Goal: Task Accomplishment & Management: Manage account settings

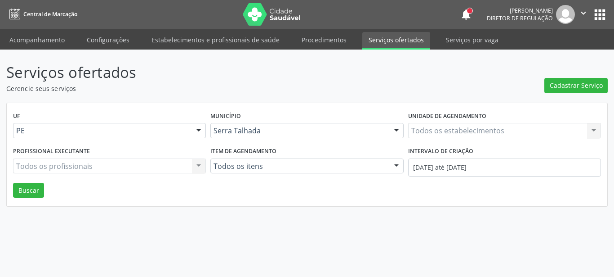
click at [463, 126] on div "Todos os estabelecimentos" at bounding box center [504, 130] width 193 height 15
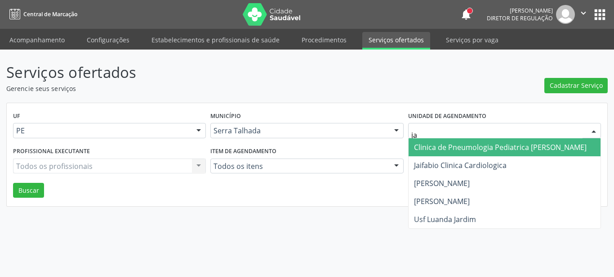
type input "jai"
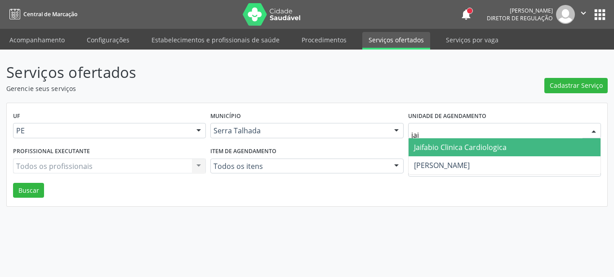
drag, startPoint x: 454, startPoint y: 148, endPoint x: 426, endPoint y: 163, distance: 31.4
click at [453, 148] on span "Jaifabio Clinica Cardiologica" at bounding box center [460, 147] width 93 height 10
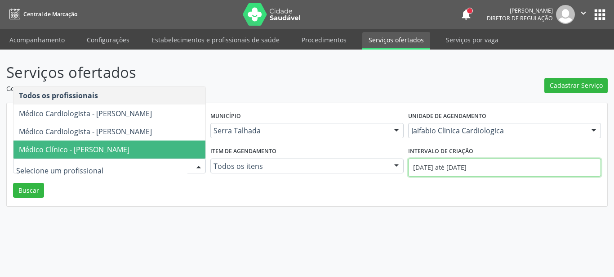
click at [424, 170] on input "[DATE] até [DATE]" at bounding box center [504, 167] width 193 height 18
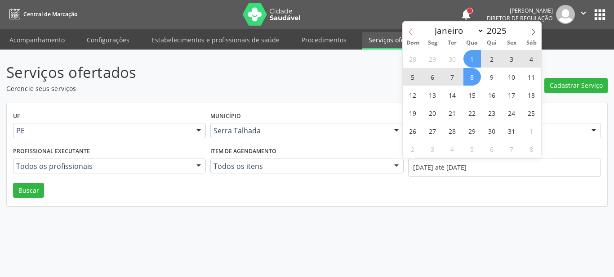
click at [412, 33] on icon at bounding box center [410, 32] width 6 height 6
select select "8"
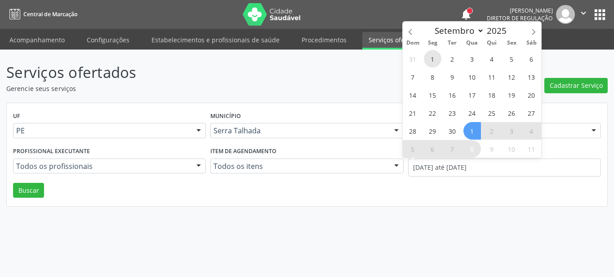
click at [438, 59] on span "1" at bounding box center [433, 59] width 18 height 18
type input "[DATE]"
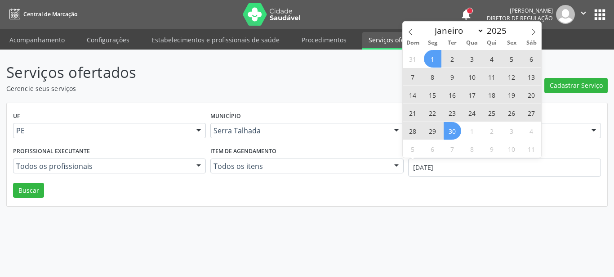
click at [452, 130] on span "30" at bounding box center [453, 131] width 18 height 18
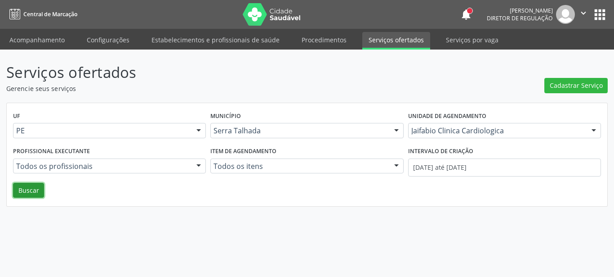
click at [37, 192] on button "Buscar" at bounding box center [28, 190] width 31 height 15
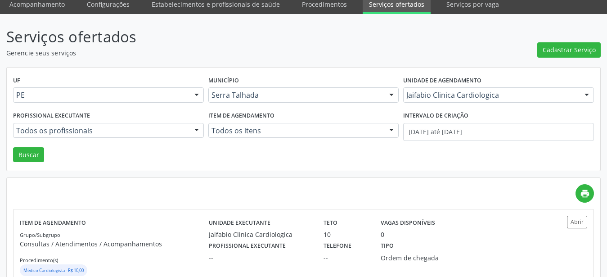
scroll to position [62, 0]
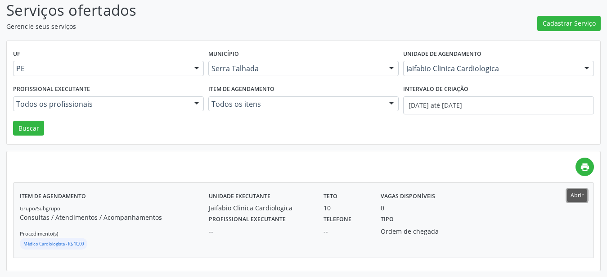
click at [579, 197] on button "Abrir" at bounding box center [577, 195] width 20 height 12
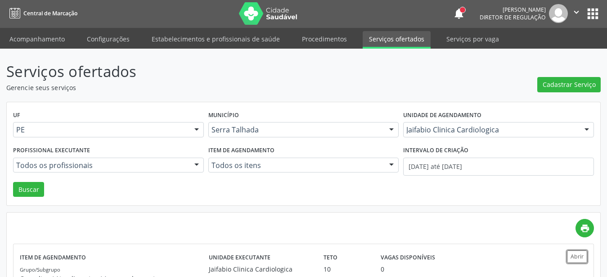
scroll to position [0, 0]
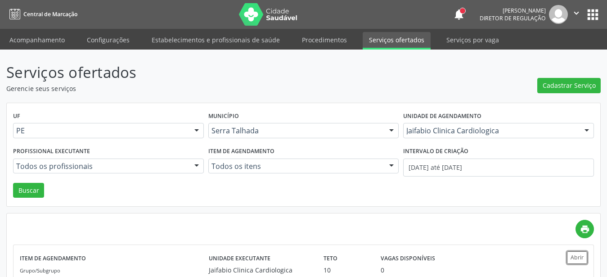
click at [584, 16] on button "" at bounding box center [576, 14] width 17 height 19
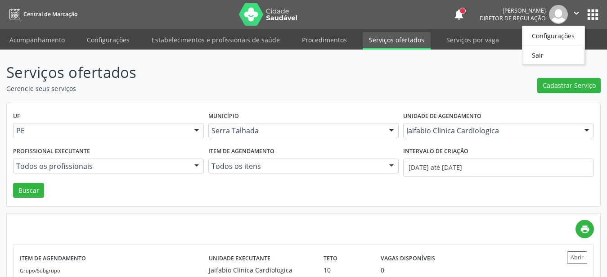
click at [496, 78] on header "Serviços ofertados Gerencie seus serviços Cadastrar Serviço" at bounding box center [303, 77] width 594 height 32
click at [595, 14] on button "apps" at bounding box center [593, 15] width 16 height 16
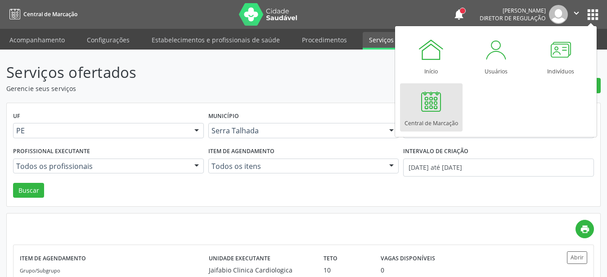
click at [450, 105] on link "Central de Marcação" at bounding box center [431, 107] width 63 height 48
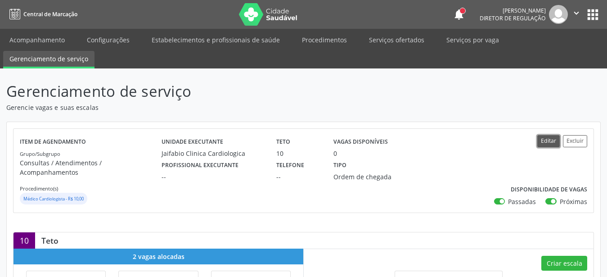
click at [548, 135] on button "Editar" at bounding box center [548, 141] width 22 height 12
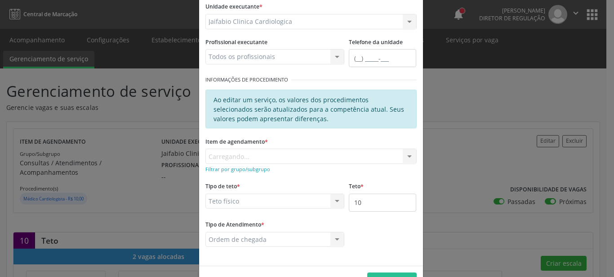
scroll to position [103, 0]
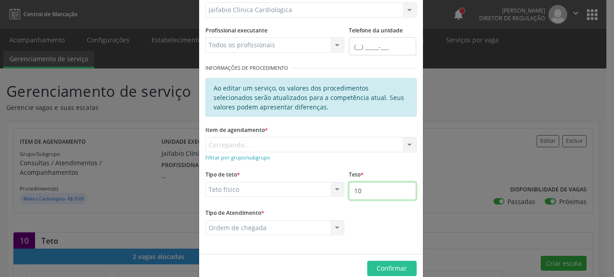
click at [376, 188] on input "10" at bounding box center [382, 191] width 67 height 18
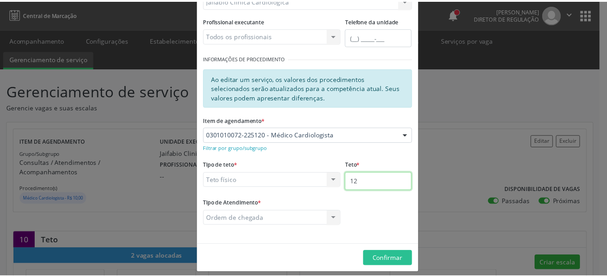
scroll to position [119, 0]
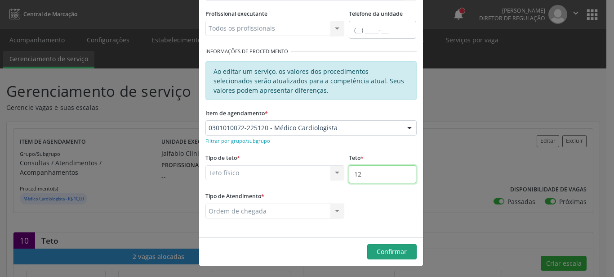
type input "12"
click at [394, 249] on span "Confirmar" at bounding box center [392, 251] width 30 height 9
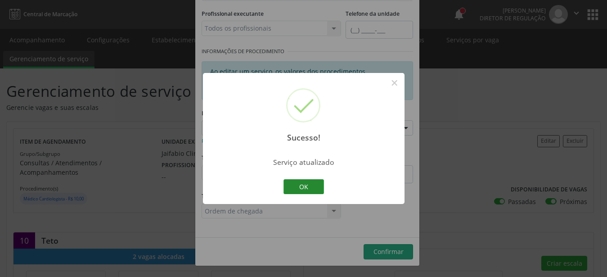
drag, startPoint x: 313, startPoint y: 196, endPoint x: 316, endPoint y: 191, distance: 6.0
click at [313, 194] on div "Sucesso! × Serviço atualizado OK Cancel" at bounding box center [303, 138] width 201 height 131
click at [313, 189] on button "OK" at bounding box center [303, 186] width 40 height 15
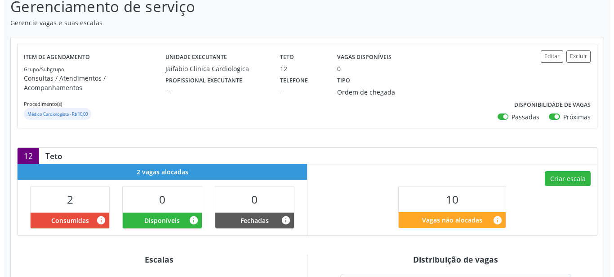
scroll to position [92, 0]
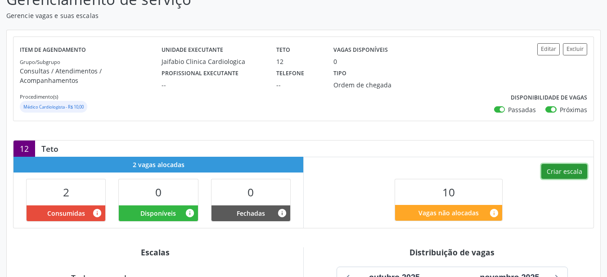
click at [578, 164] on button "Criar escala" at bounding box center [564, 171] width 46 height 15
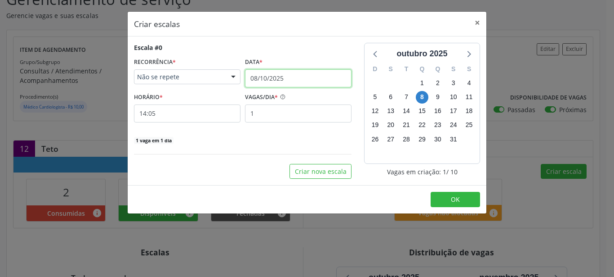
click at [262, 77] on input "08/10/2025" at bounding box center [298, 78] width 107 height 18
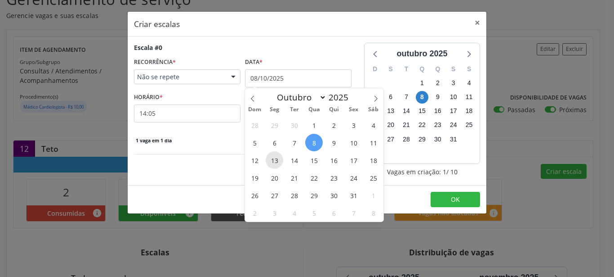
click at [274, 161] on span "13" at bounding box center [275, 160] width 18 height 18
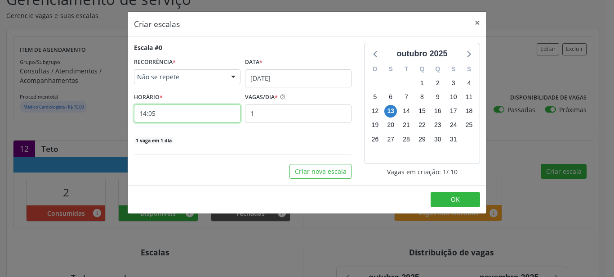
click at [161, 112] on input "14:05" at bounding box center [187, 113] width 107 height 18
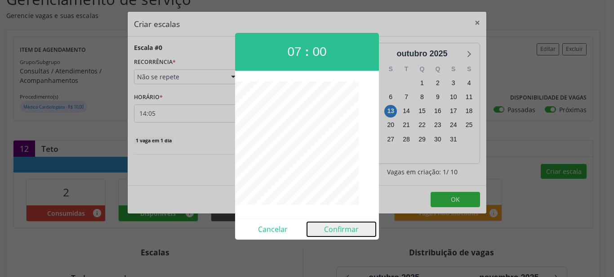
click at [355, 233] on button "Confirmar" at bounding box center [341, 229] width 69 height 14
type input "07:00"
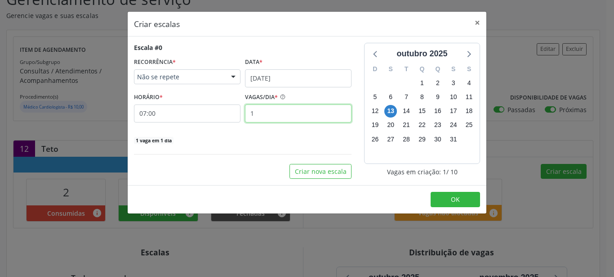
drag, startPoint x: 272, startPoint y: 110, endPoint x: 267, endPoint y: 112, distance: 5.0
click at [271, 110] on input "1" at bounding box center [298, 113] width 107 height 18
type input "2"
click at [440, 191] on footer "OK" at bounding box center [307, 199] width 359 height 28
click at [435, 199] on button "OK" at bounding box center [455, 199] width 49 height 15
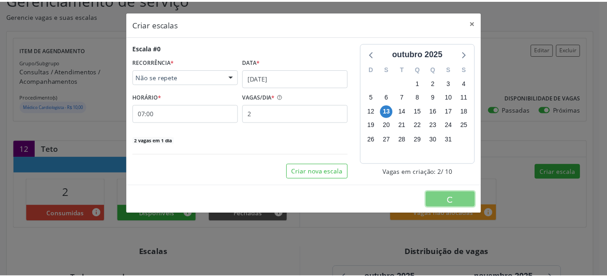
scroll to position [0, 0]
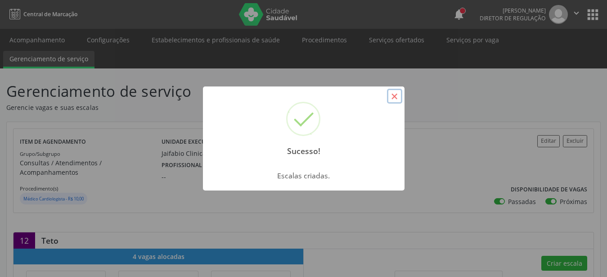
click at [394, 95] on button "×" at bounding box center [394, 96] width 15 height 15
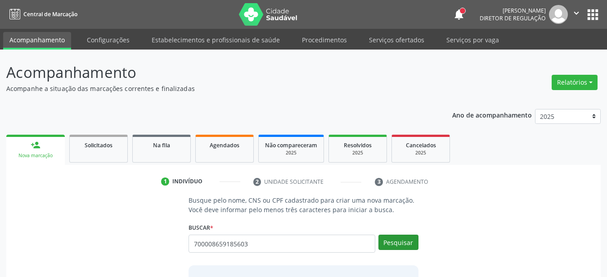
type input "700008659185603"
click at [396, 236] on button "Pesquisar" at bounding box center [398, 241] width 40 height 15
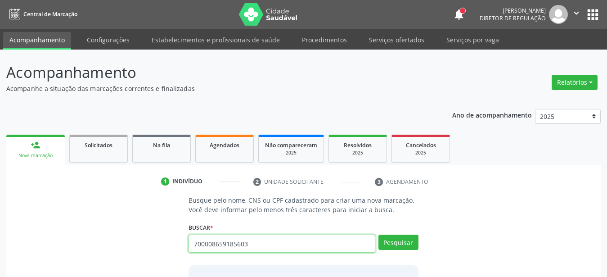
drag, startPoint x: 256, startPoint y: 244, endPoint x: 113, endPoint y: 241, distance: 143.0
click at [188, 241] on input "700008659185603" at bounding box center [281, 243] width 187 height 18
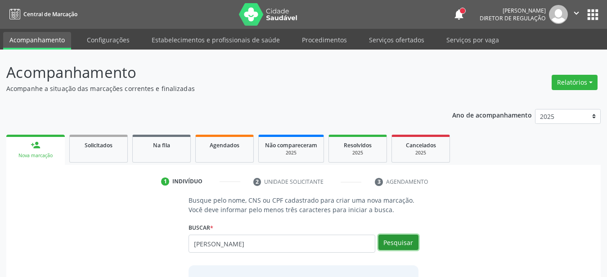
click at [398, 237] on button "Pesquisar" at bounding box center [398, 241] width 40 height 15
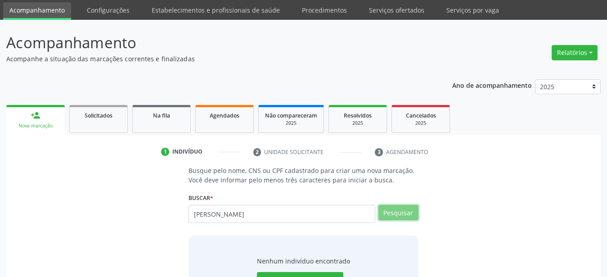
scroll to position [73, 0]
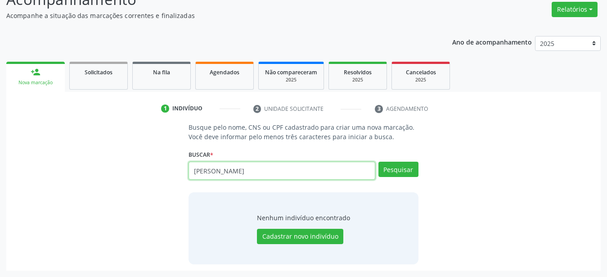
click at [210, 170] on input "tayna nunes" at bounding box center [281, 170] width 187 height 18
type input "taynã nunes"
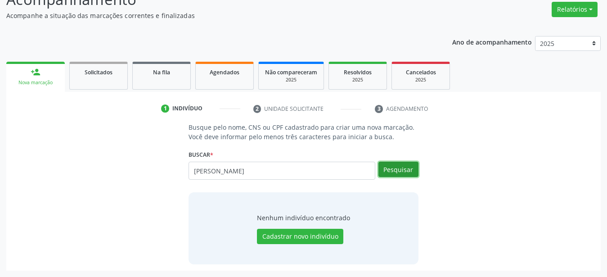
click at [406, 165] on button "Pesquisar" at bounding box center [398, 168] width 40 height 15
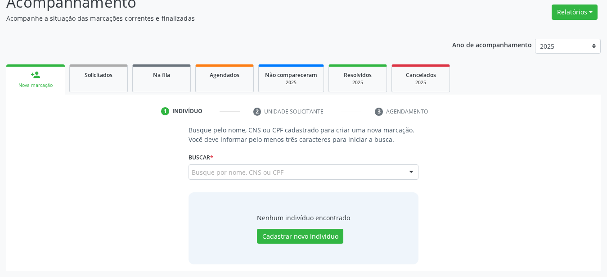
scroll to position [70, 0]
